Goal: Transaction & Acquisition: Purchase product/service

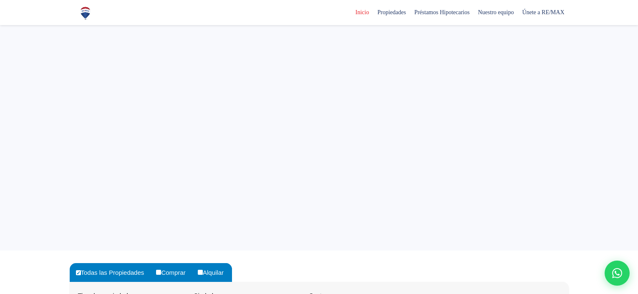
select select
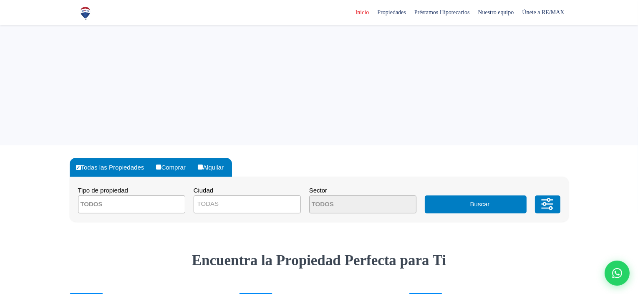
click at [173, 162] on label "Comprar" at bounding box center [174, 167] width 40 height 19
click at [161, 164] on input "Comprar" at bounding box center [158, 166] width 5 height 5
radio input "true"
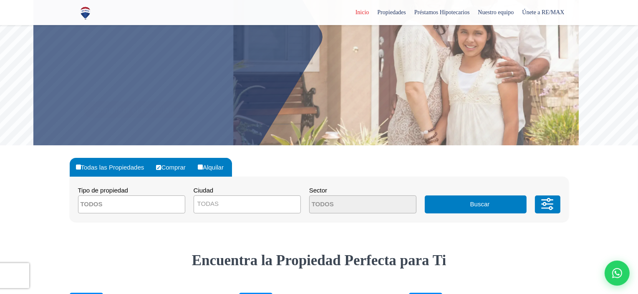
scroll to position [0, 0]
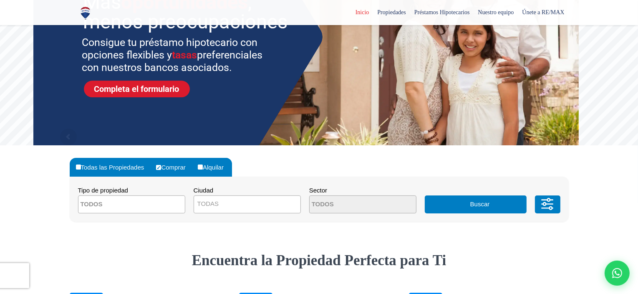
click at [263, 200] on span "TODAS" at bounding box center [247, 204] width 106 height 12
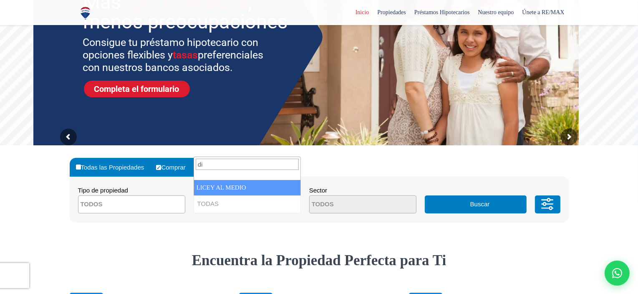
type input "d"
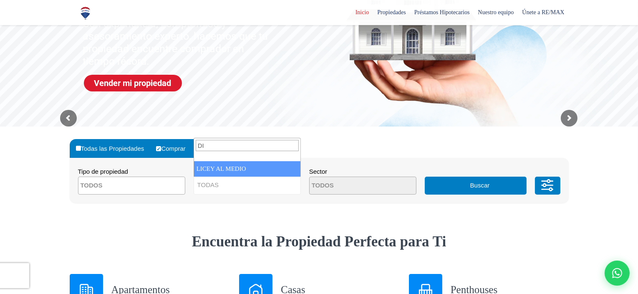
type input "D"
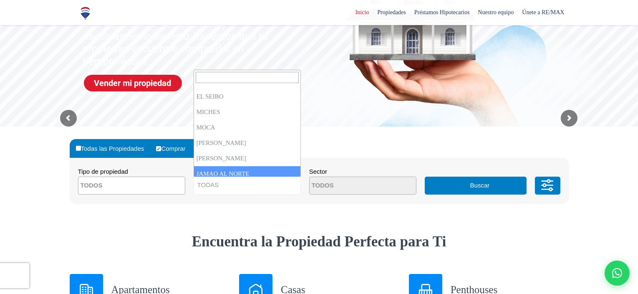
scroll to position [755, 0]
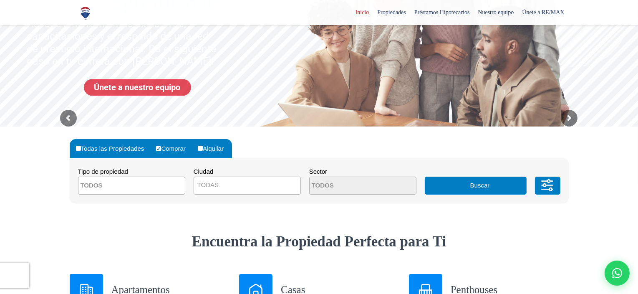
click at [344, 139] on form "Todas las Propiedades Comprar Alquilar Tipo de propiedad APARTAMENTO CASA LOCAL…" at bounding box center [319, 171] width 499 height 64
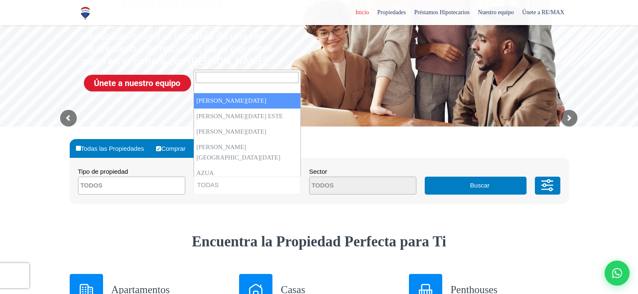
click at [249, 185] on span "TODAS" at bounding box center [247, 185] width 106 height 12
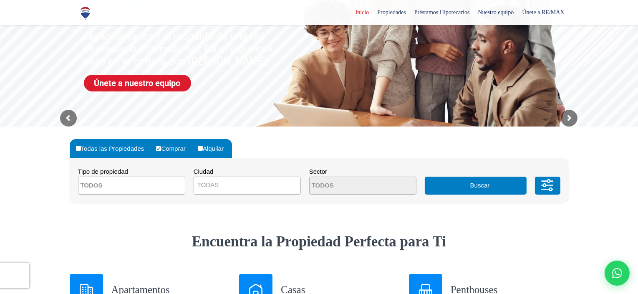
click at [360, 143] on form "Todas las Propiedades Comprar Alquilar Tipo de propiedad APARTAMENTO CASA LOCAL…" at bounding box center [319, 171] width 499 height 64
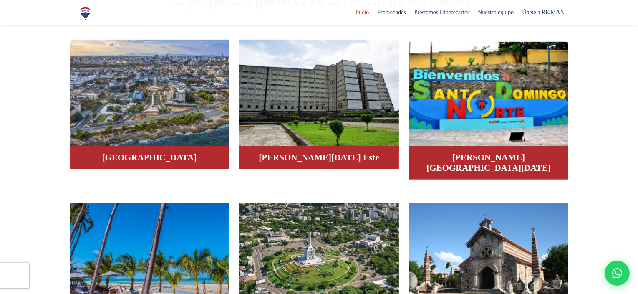
scroll to position [504, 0]
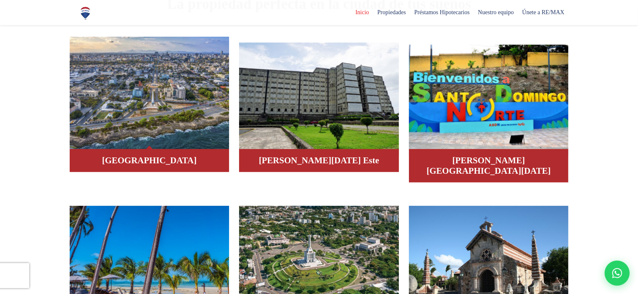
click at [212, 122] on img at bounding box center [150, 93] width 160 height 113
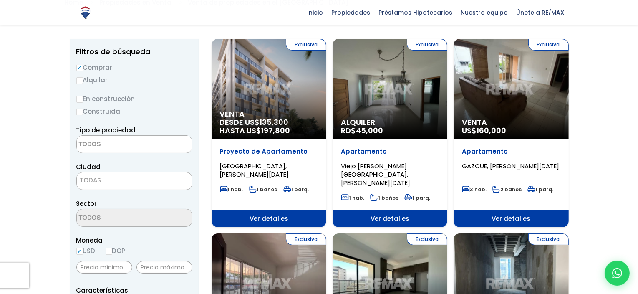
click at [121, 144] on textarea "Search" at bounding box center [117, 145] width 81 height 18
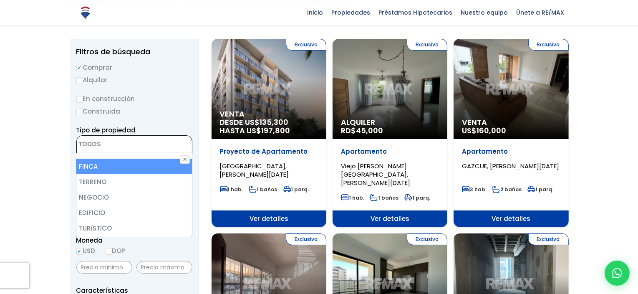
scroll to position [71, 0]
click at [116, 168] on li "TERRENO" at bounding box center [133, 166] width 115 height 15
select select "land"
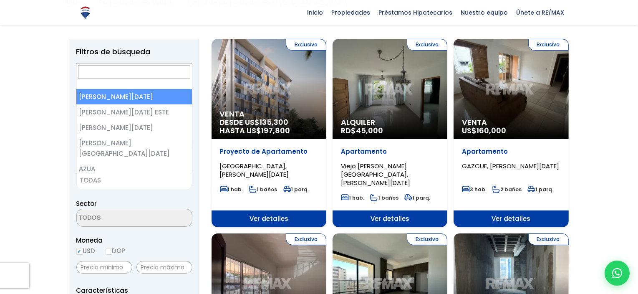
click at [114, 182] on span "TODAS" at bounding box center [134, 181] width 115 height 12
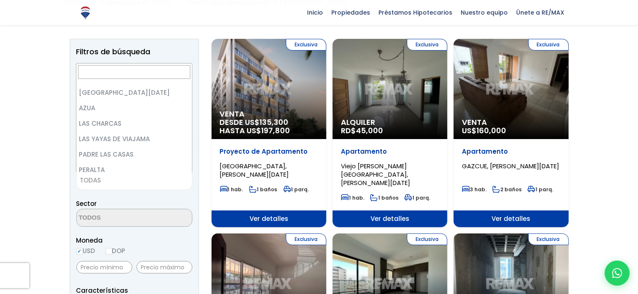
scroll to position [0, 0]
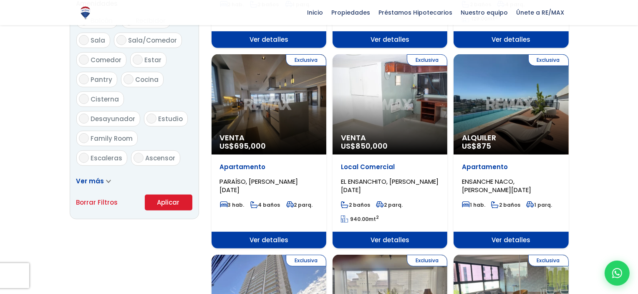
scroll to position [466, 0]
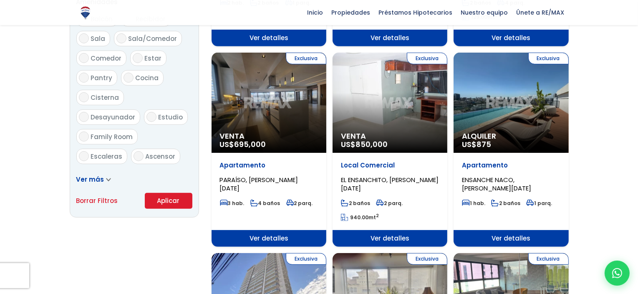
click at [165, 205] on button "Aplicar" at bounding box center [169, 201] width 48 height 16
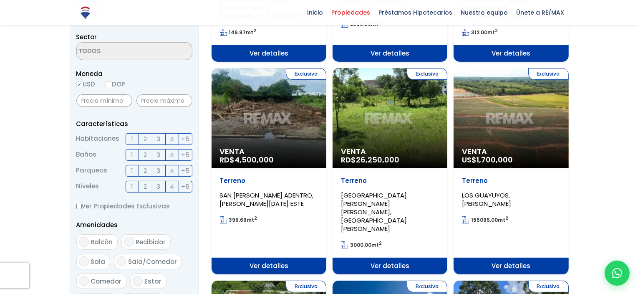
scroll to position [247, 0]
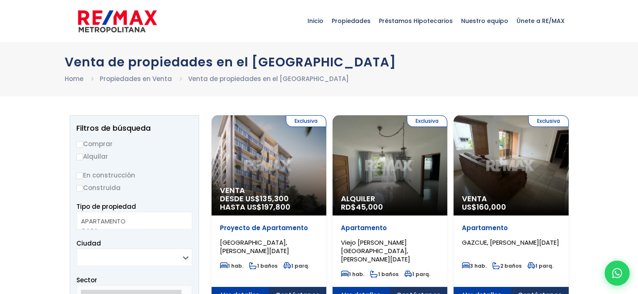
select select
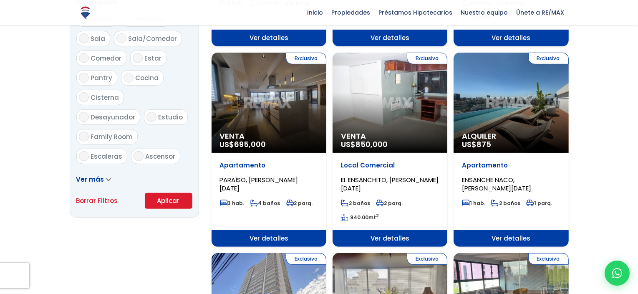
scroll to position [466, 0]
